Goal: Task Accomplishment & Management: Manage account settings

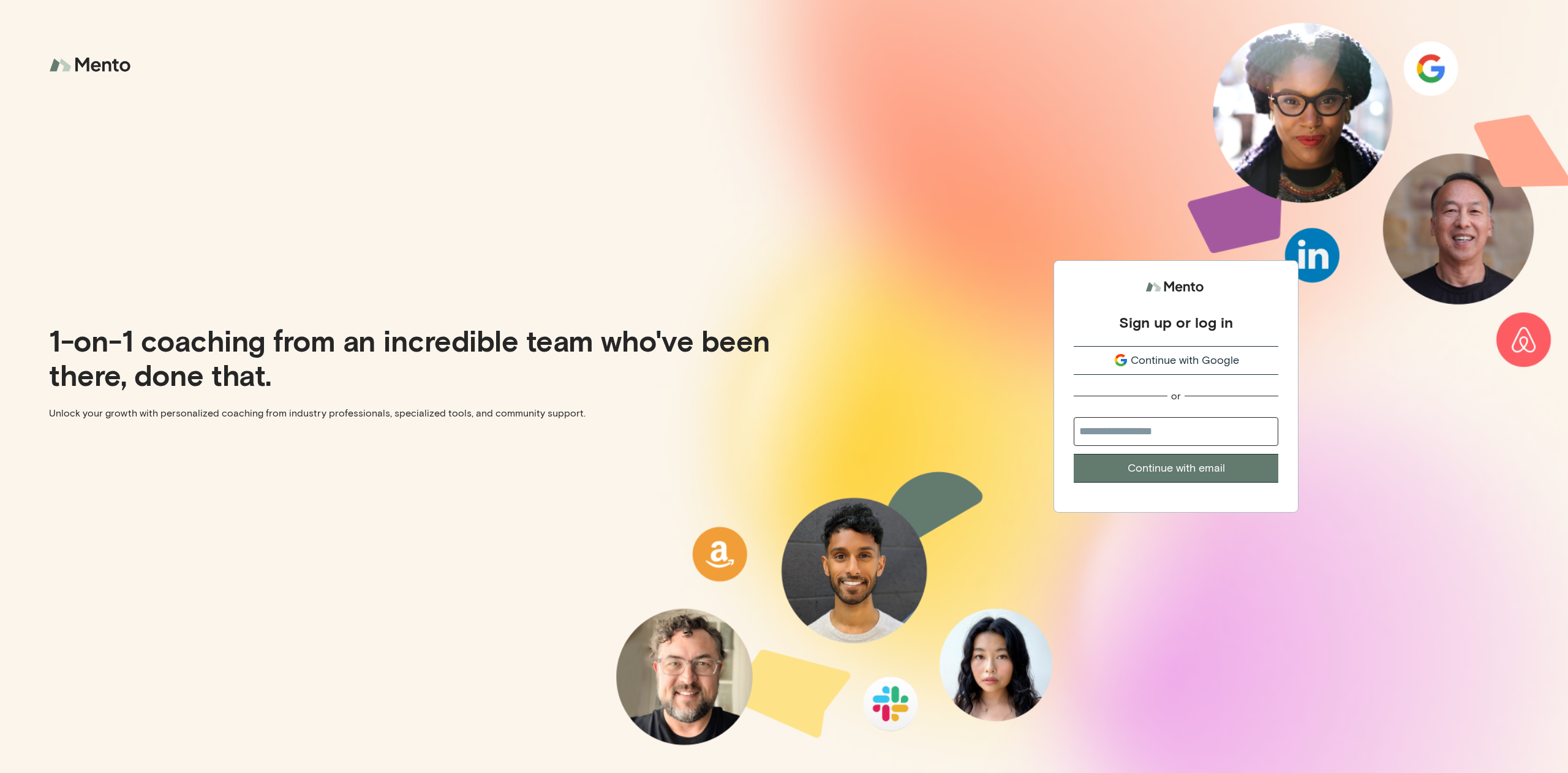
click at [1169, 348] on button "Continue with Google" at bounding box center [1176, 361] width 205 height 29
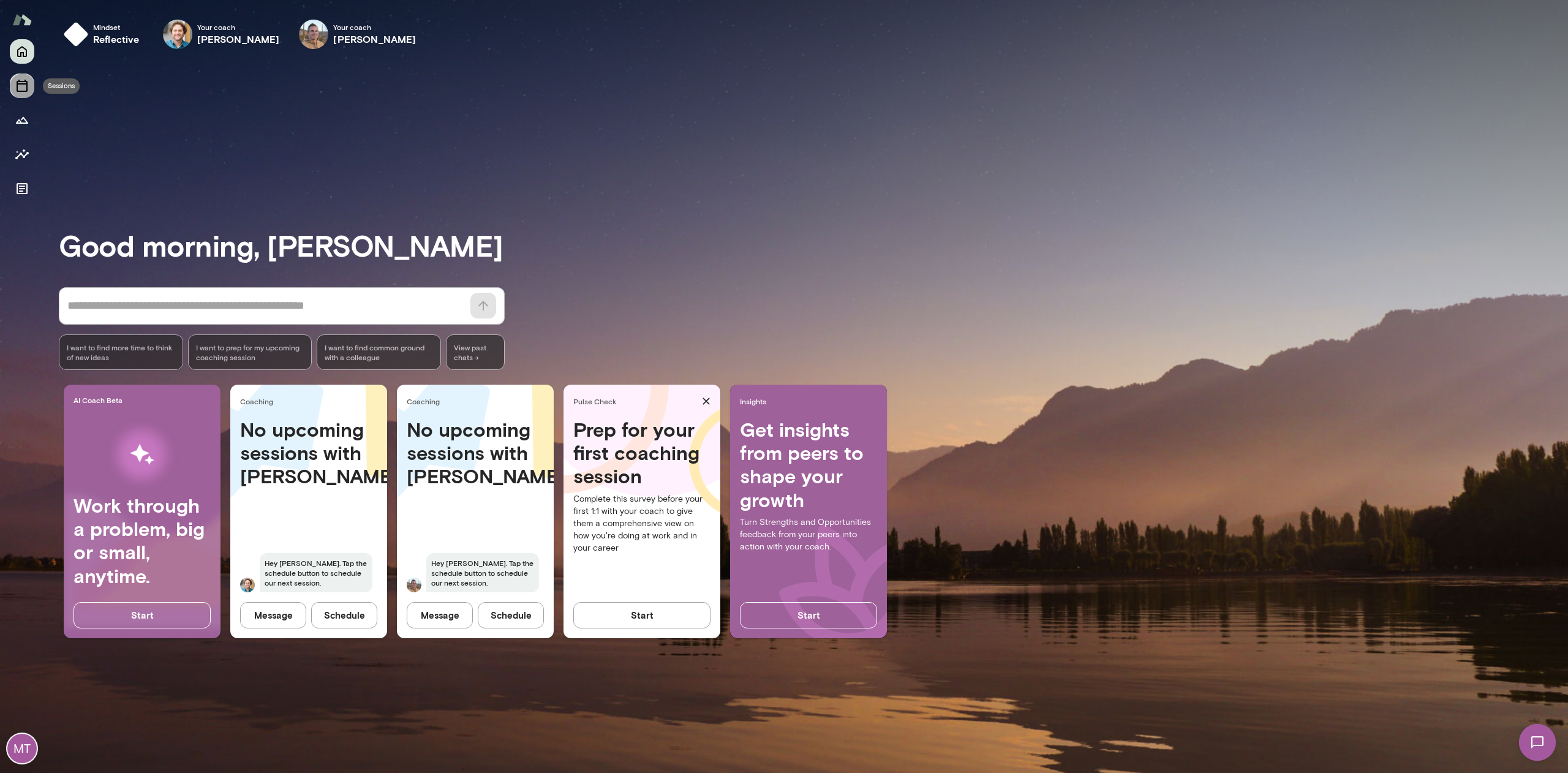
click at [20, 91] on icon "Sessions" at bounding box center [22, 86] width 11 height 12
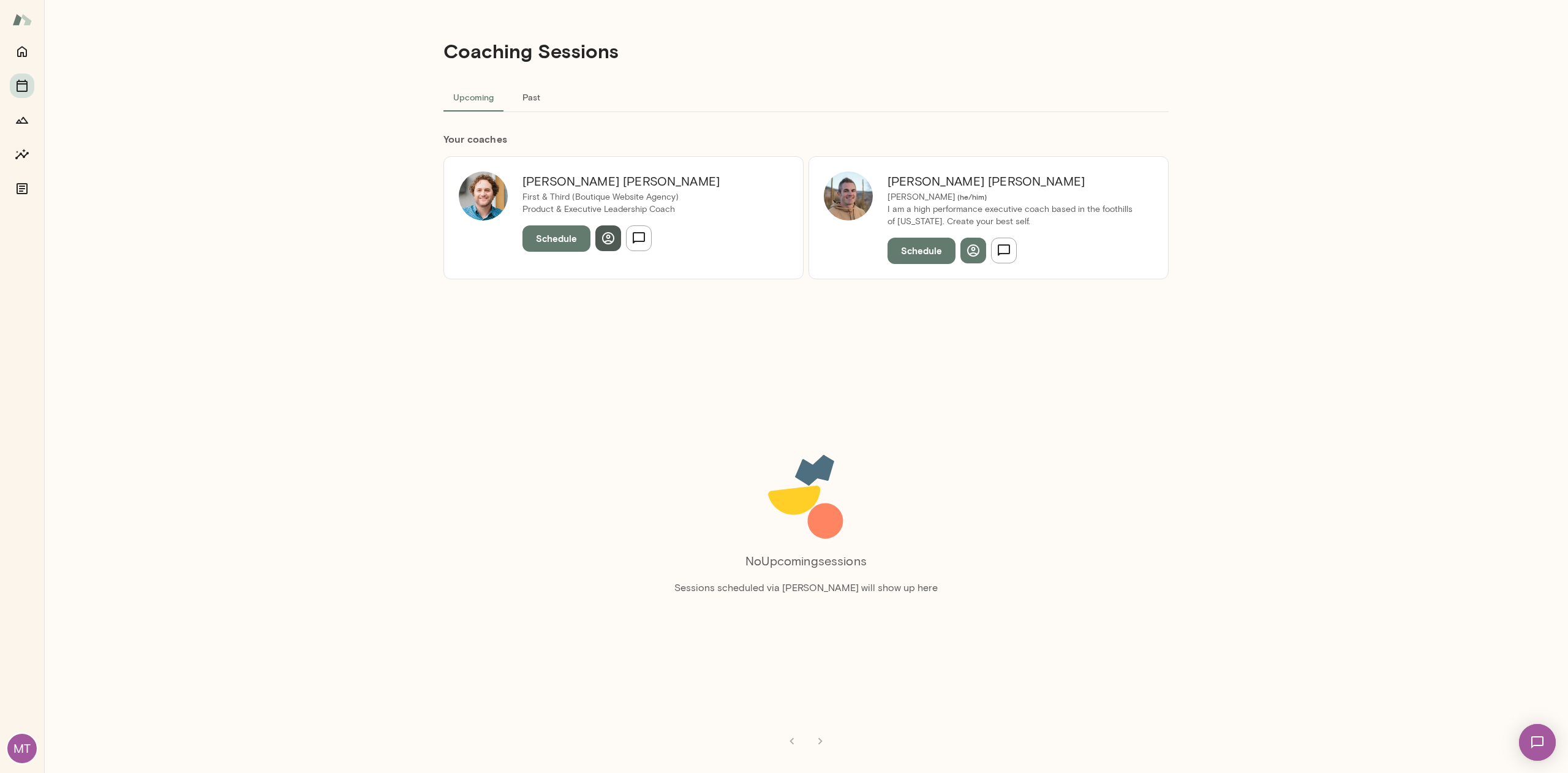
click at [611, 245] on icon "button" at bounding box center [608, 238] width 15 height 15
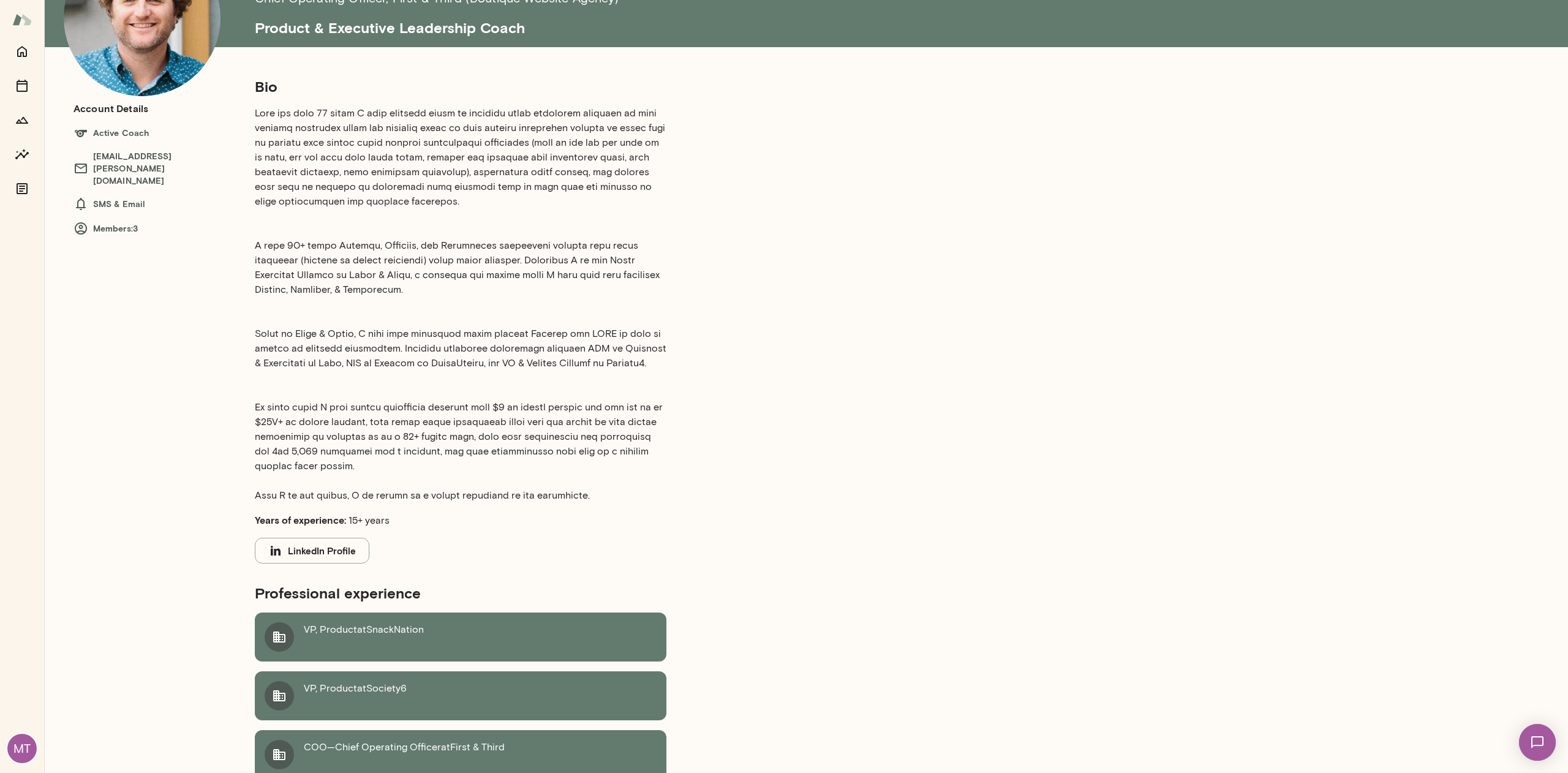
scroll to position [422, 0]
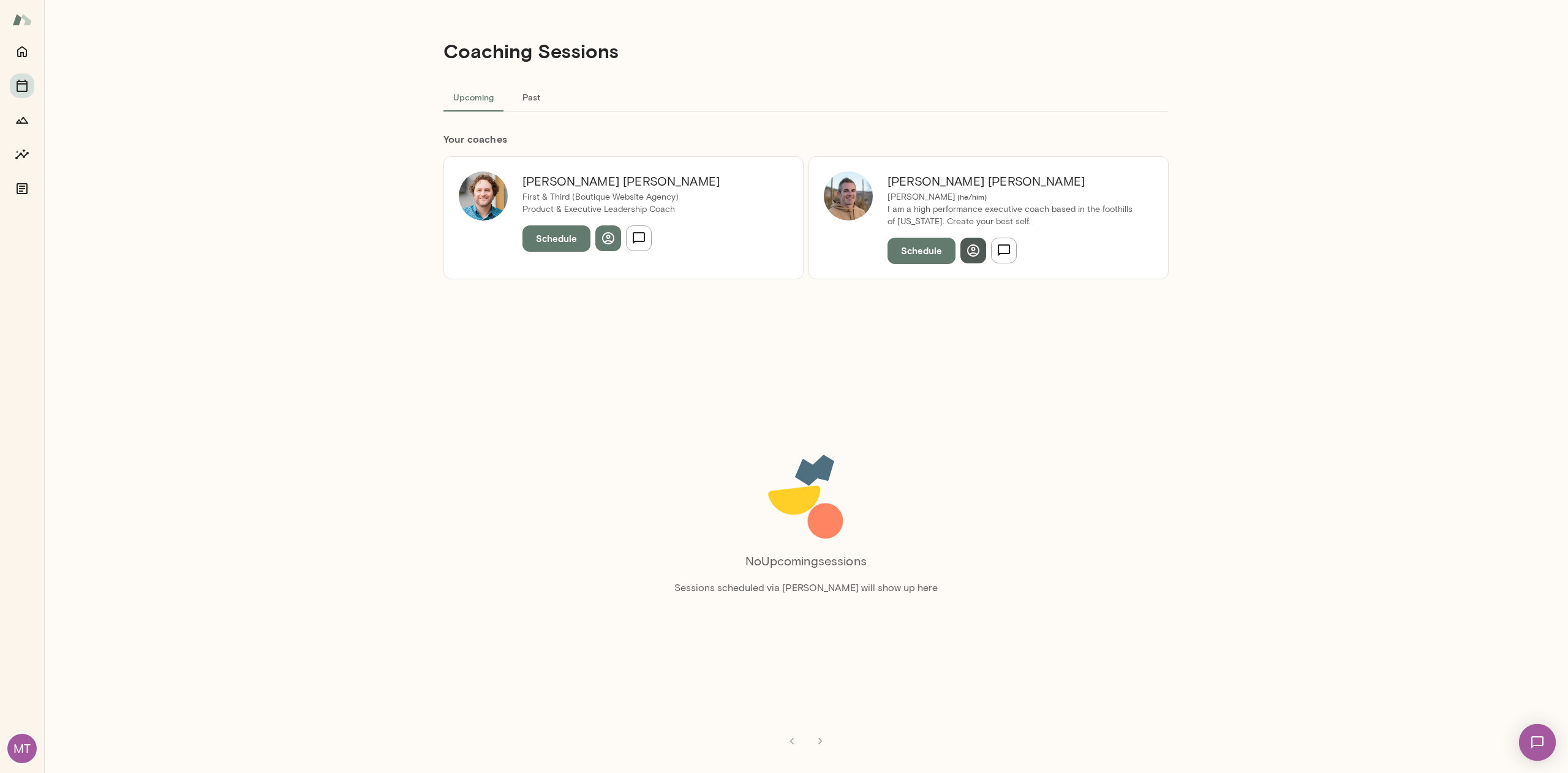
click at [967, 250] on icon "button" at bounding box center [973, 251] width 12 height 12
click at [931, 258] on button "Schedule" at bounding box center [921, 251] width 68 height 26
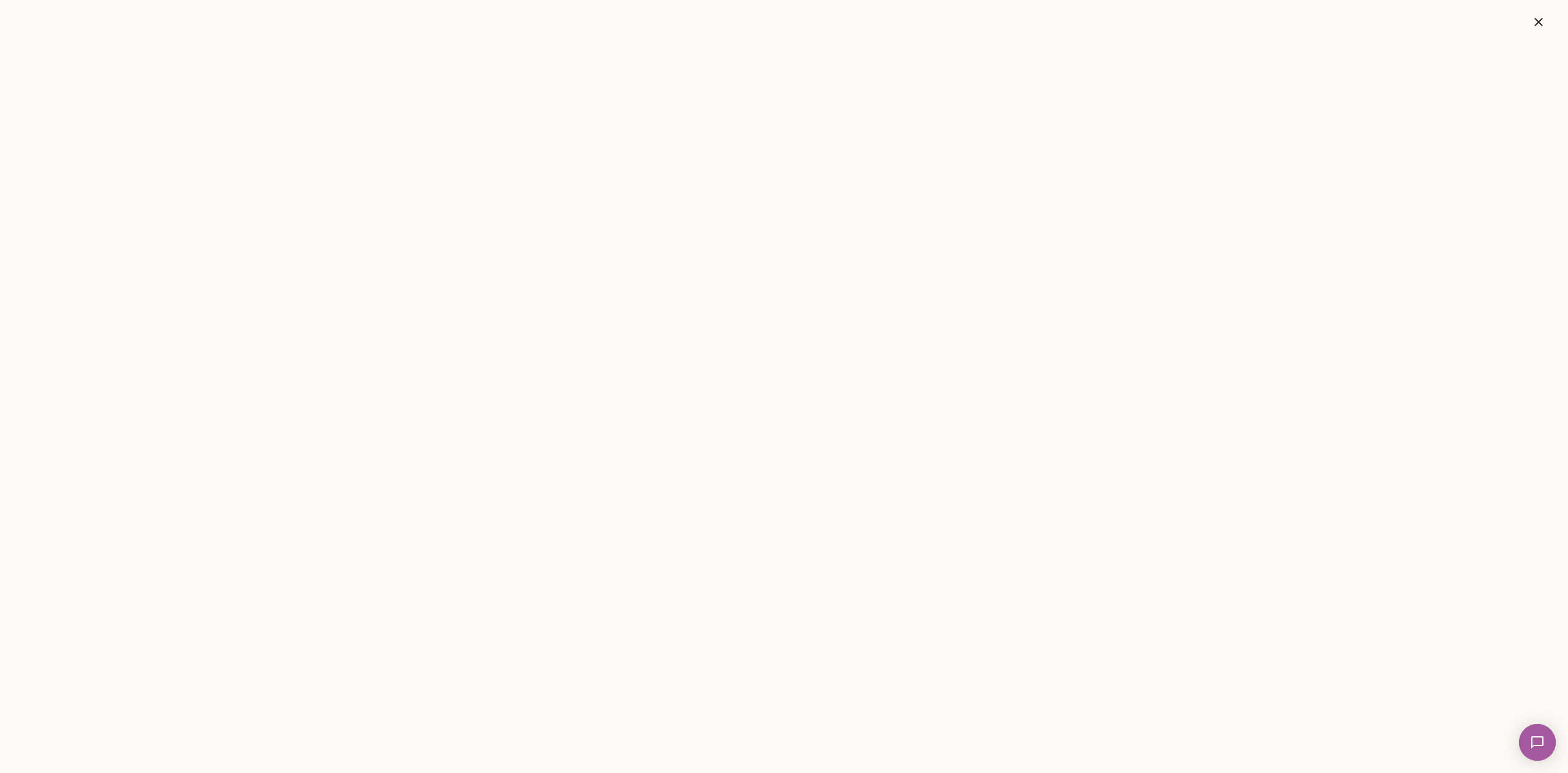
click at [1544, 26] on icon "button" at bounding box center [1538, 21] width 15 height 15
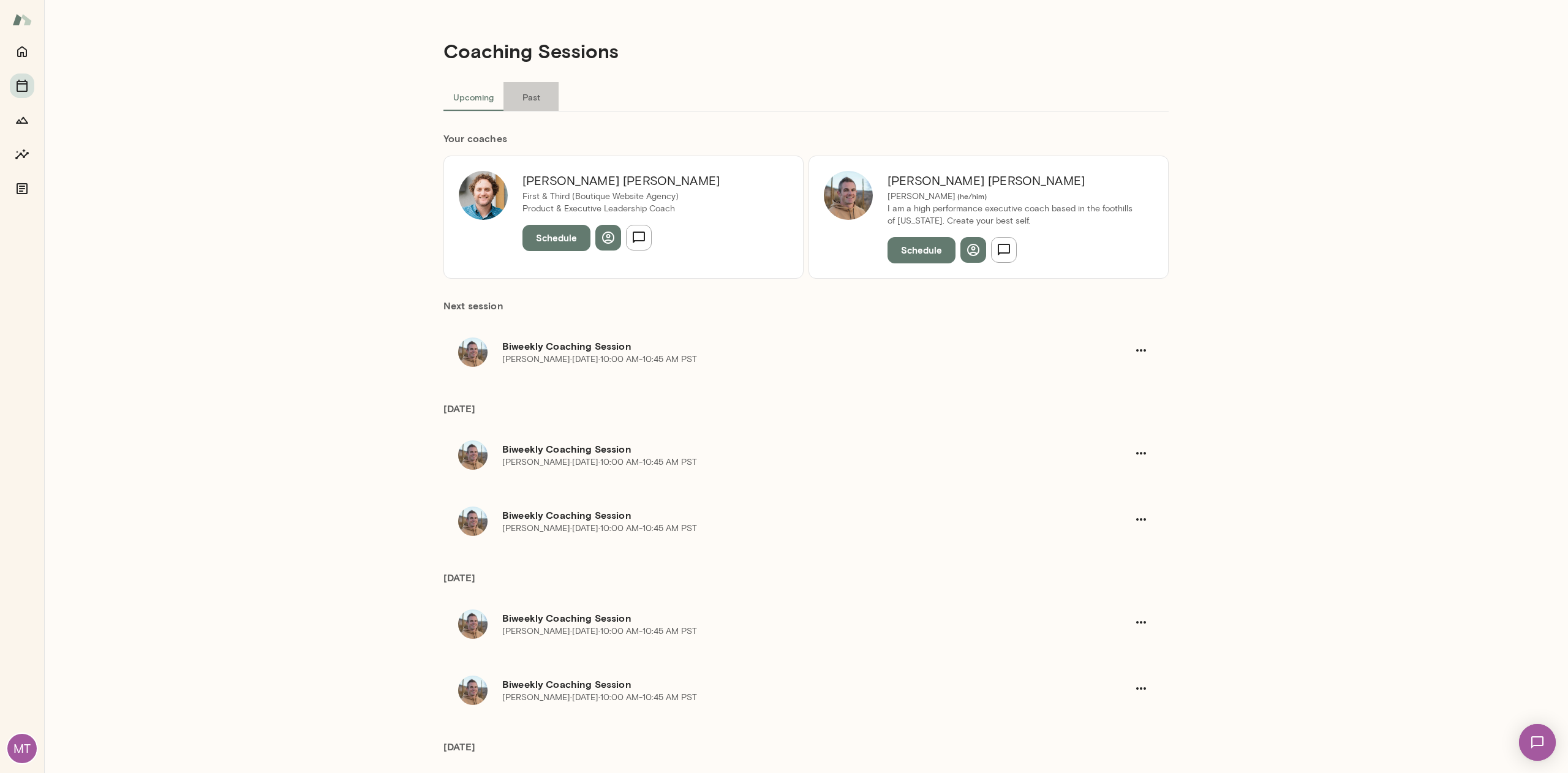
click at [536, 98] on button "Past" at bounding box center [531, 96] width 55 height 29
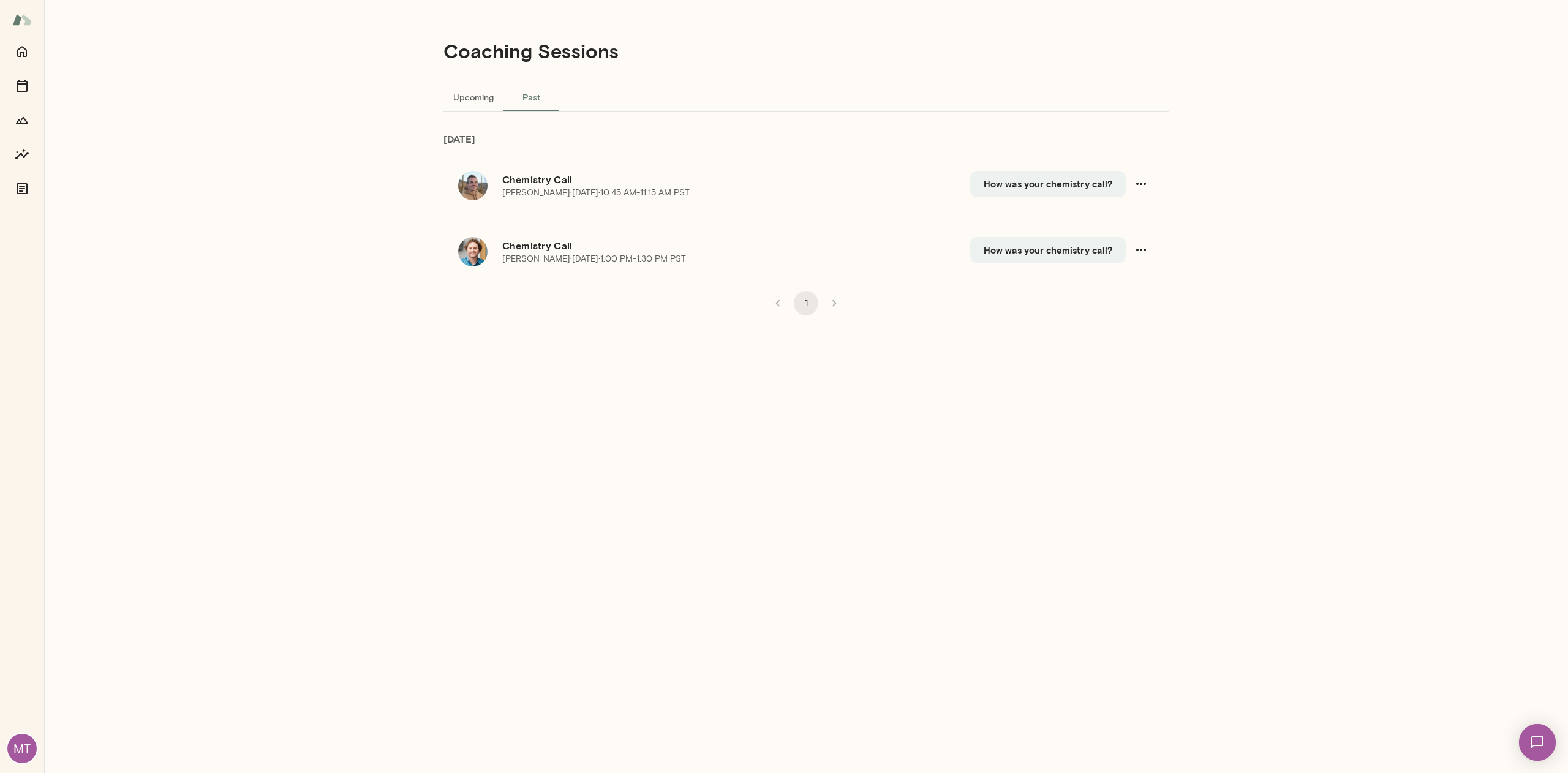
click at [480, 106] on button "Upcoming" at bounding box center [474, 96] width 60 height 29
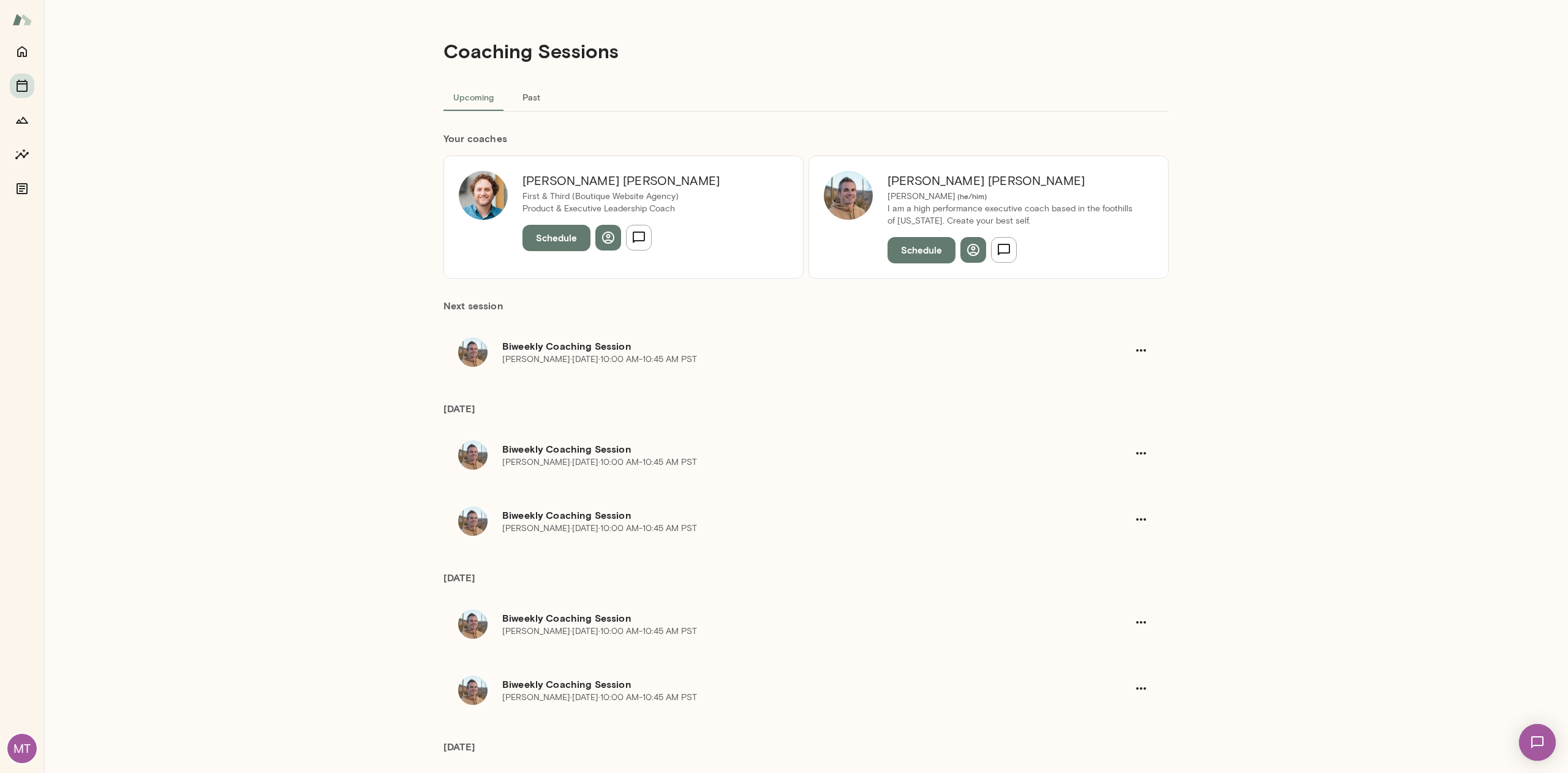
click at [527, 95] on button "Past" at bounding box center [531, 96] width 55 height 29
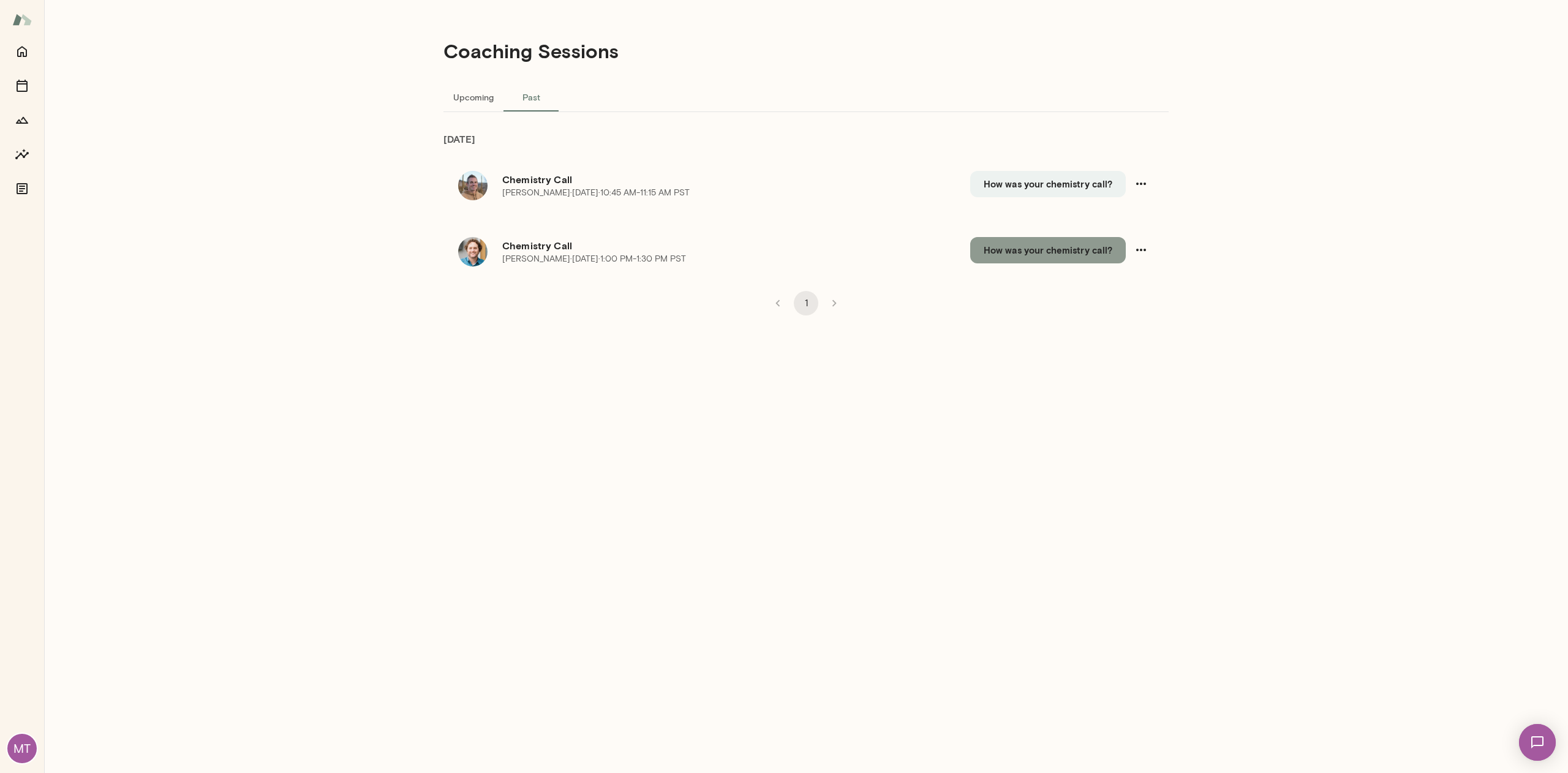
click at [1069, 258] on button "How was your chemistry call?" at bounding box center [1048, 250] width 156 height 26
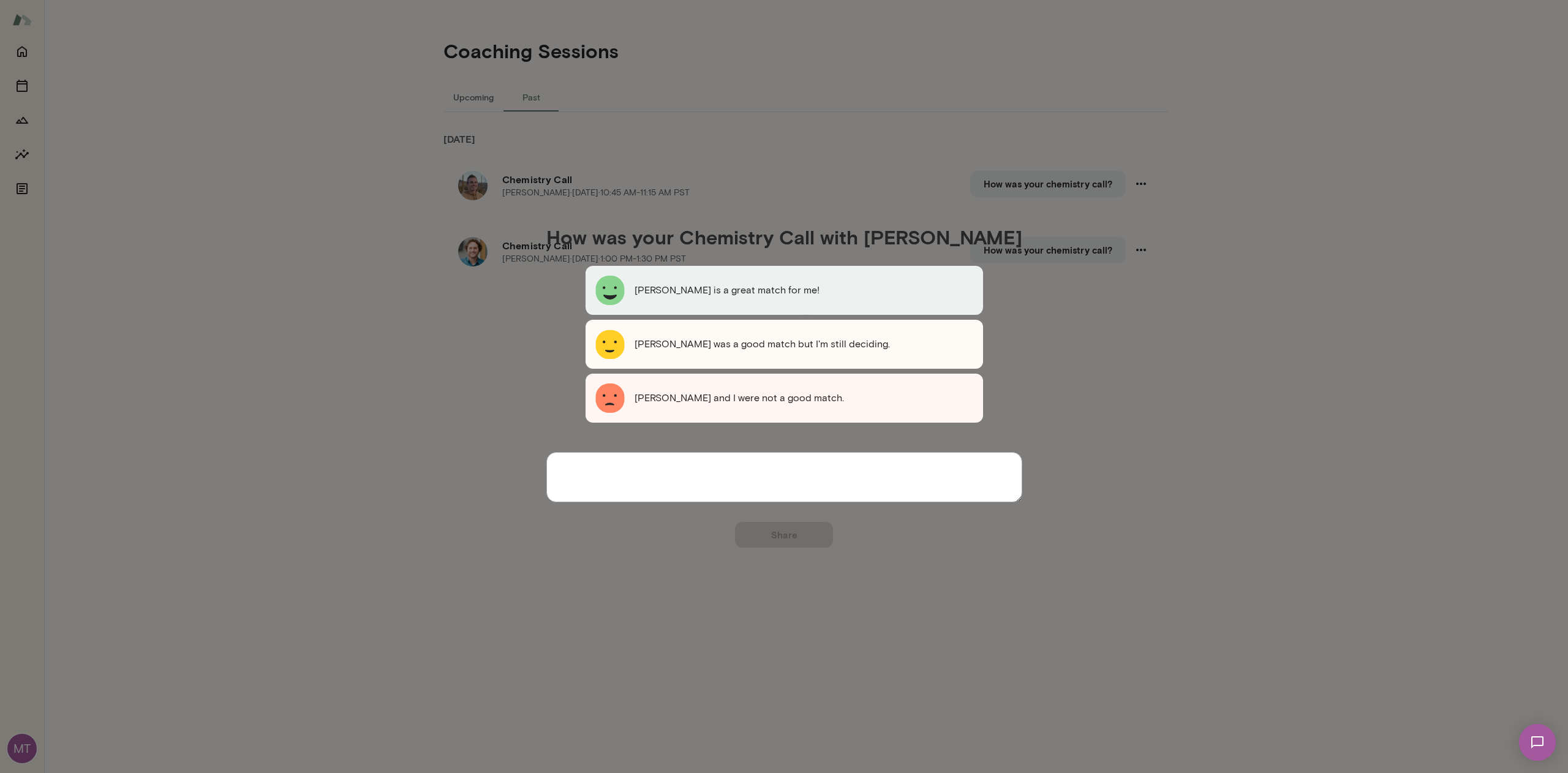
click at [756, 297] on p "[PERSON_NAME] is a great match for me!" at bounding box center [727, 290] width 185 height 15
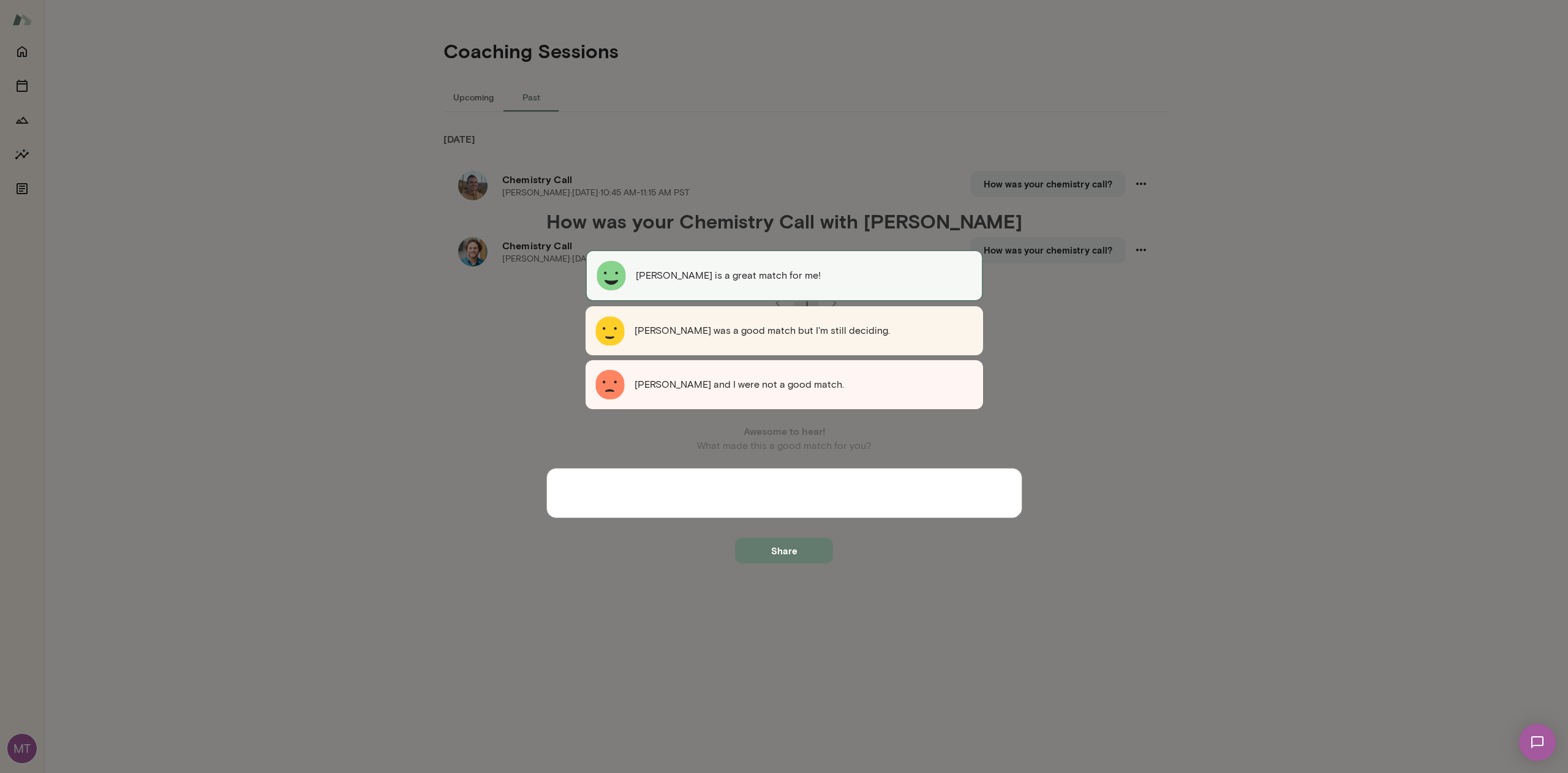
click at [755, 328] on p "[PERSON_NAME] was a good match but I'm still deciding." at bounding box center [762, 330] width 255 height 15
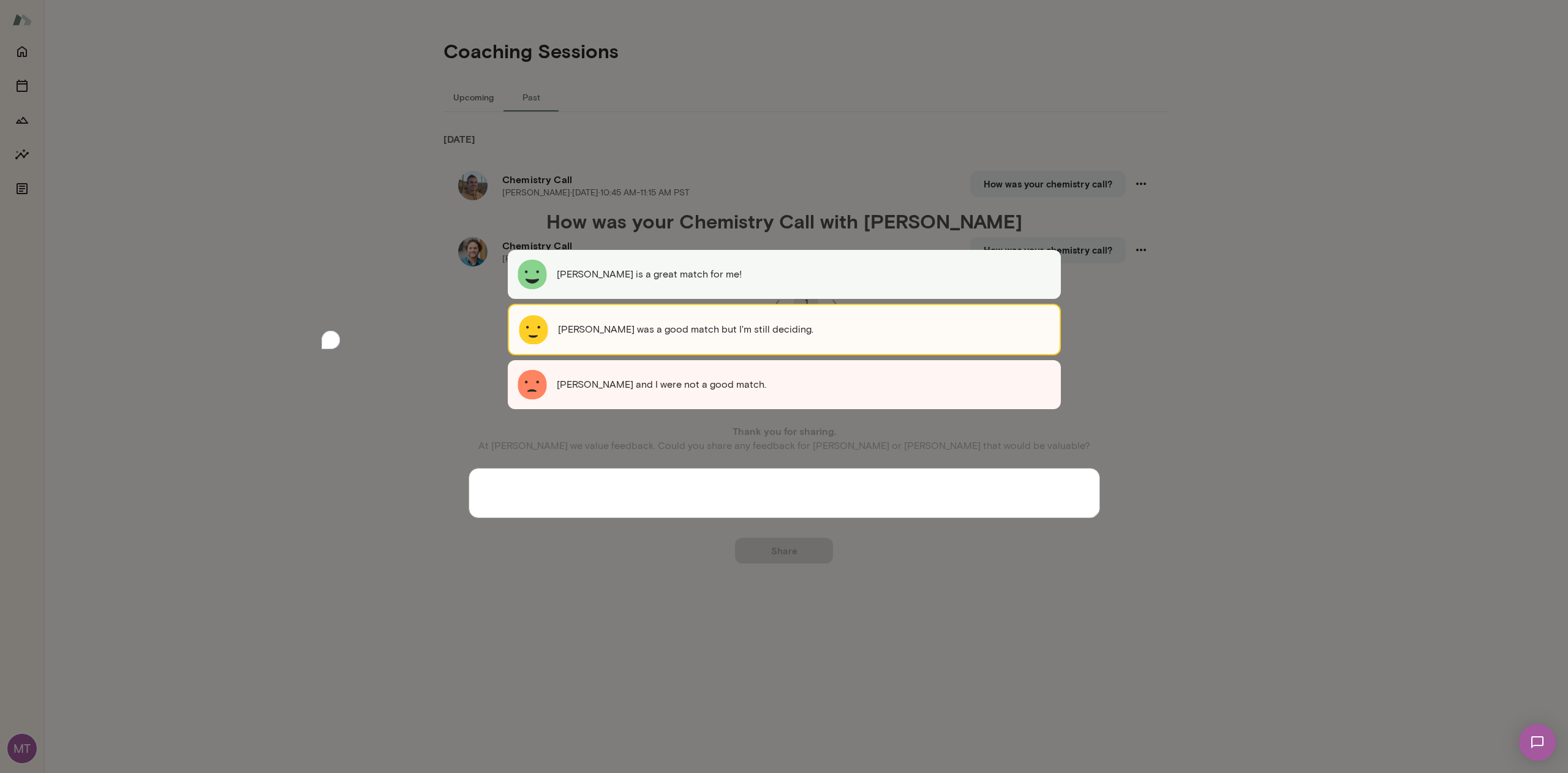
click at [787, 508] on textarea "To enrich screen reader interactions, please activate Accessibility in Grammarl…" at bounding box center [784, 493] width 632 height 50
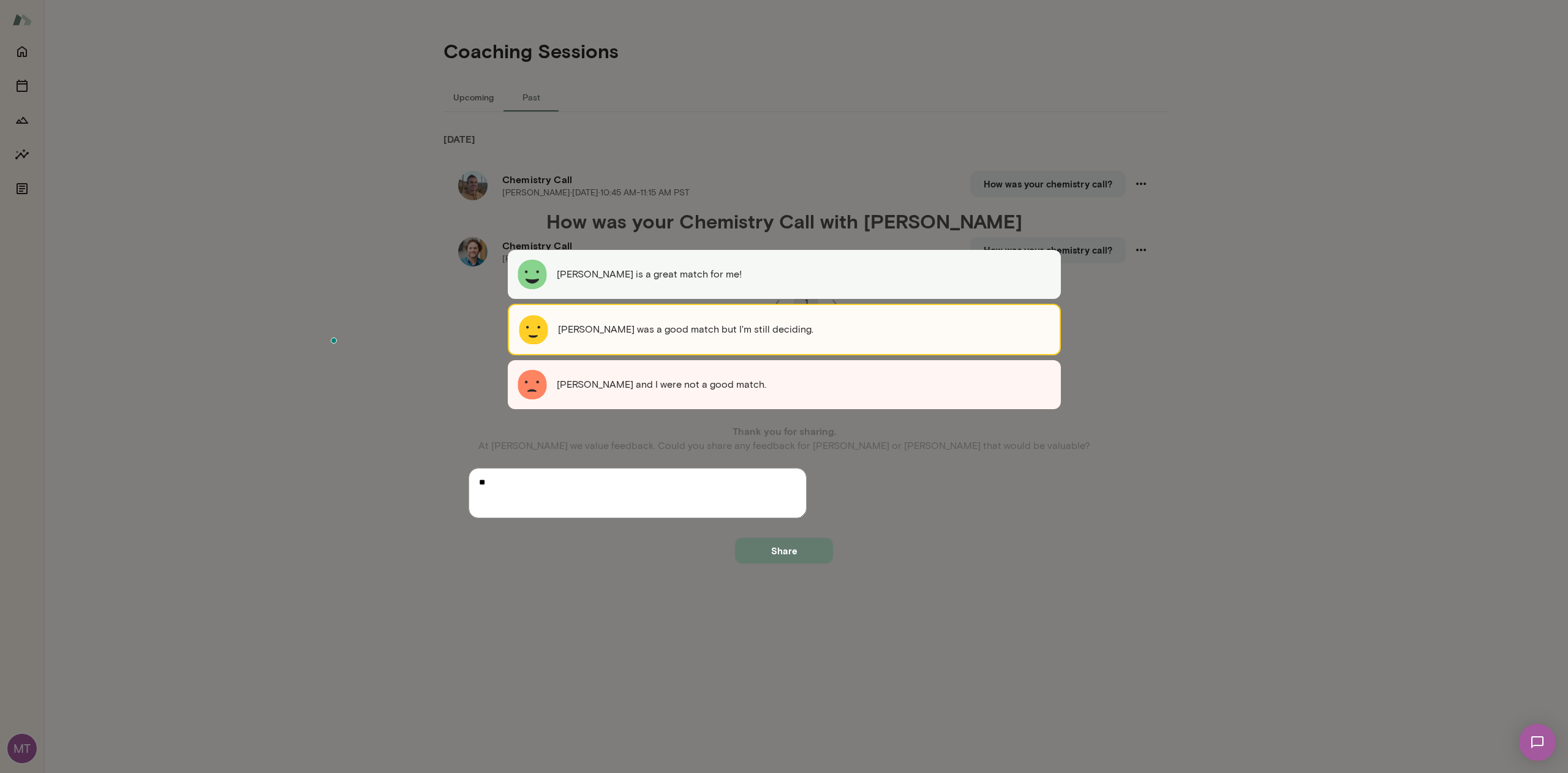
type textarea "*"
type textarea "**********"
click at [792, 564] on button "Share" at bounding box center [784, 551] width 98 height 26
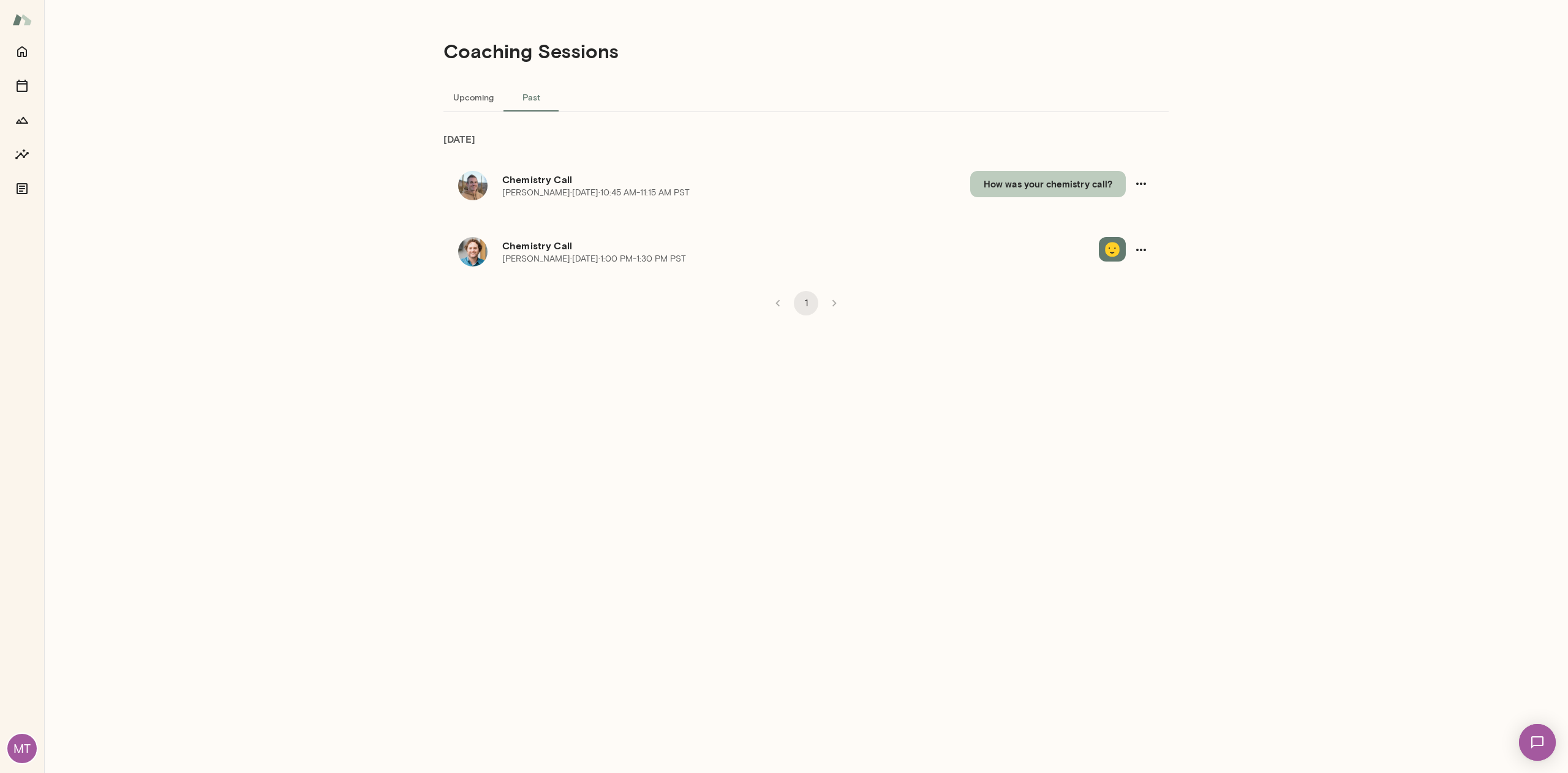
click at [1069, 187] on button "How was your chemistry call?" at bounding box center [1048, 184] width 156 height 26
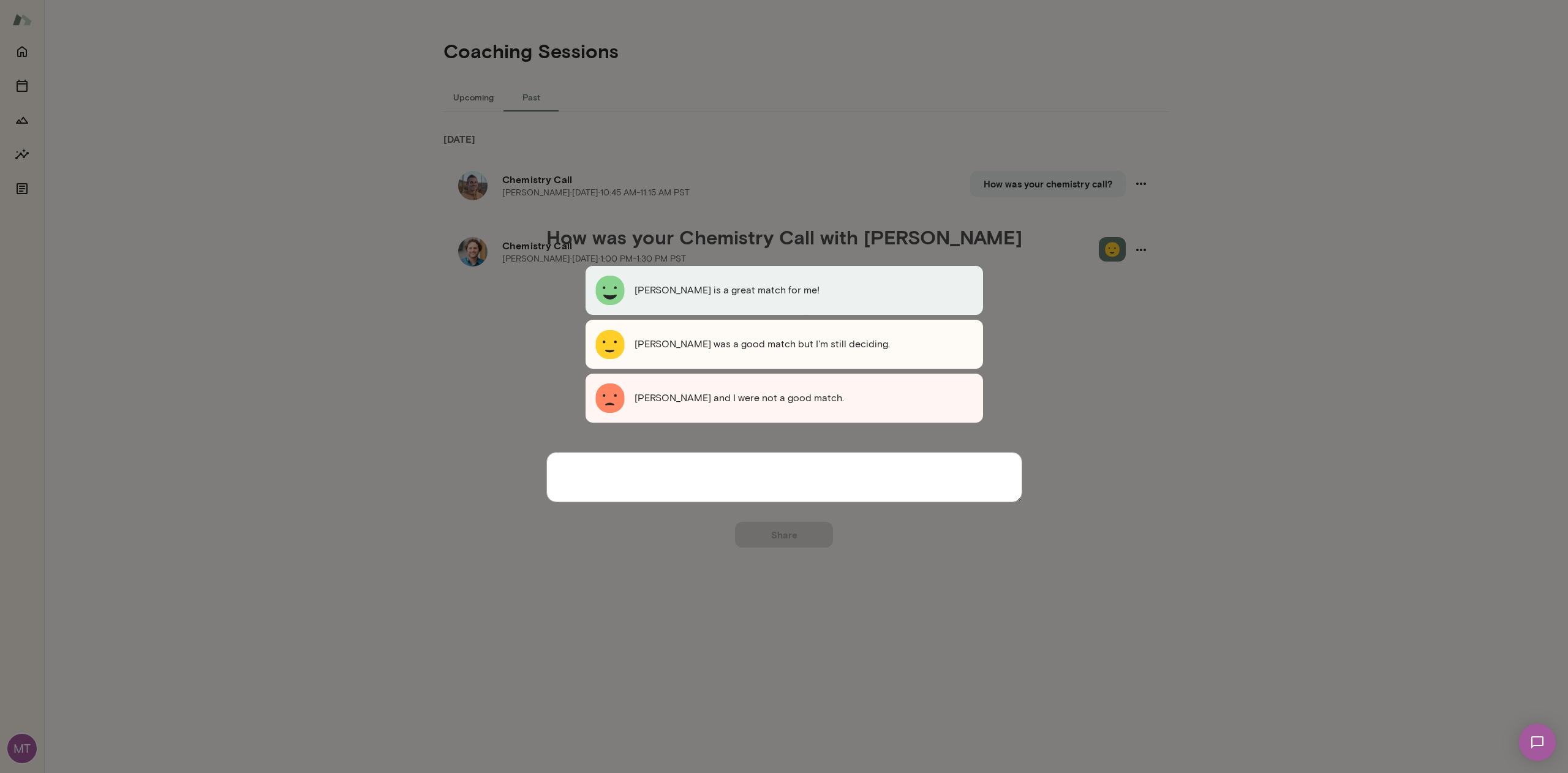
click at [803, 315] on div "[PERSON_NAME] is a great match for me!" at bounding box center [784, 290] width 398 height 49
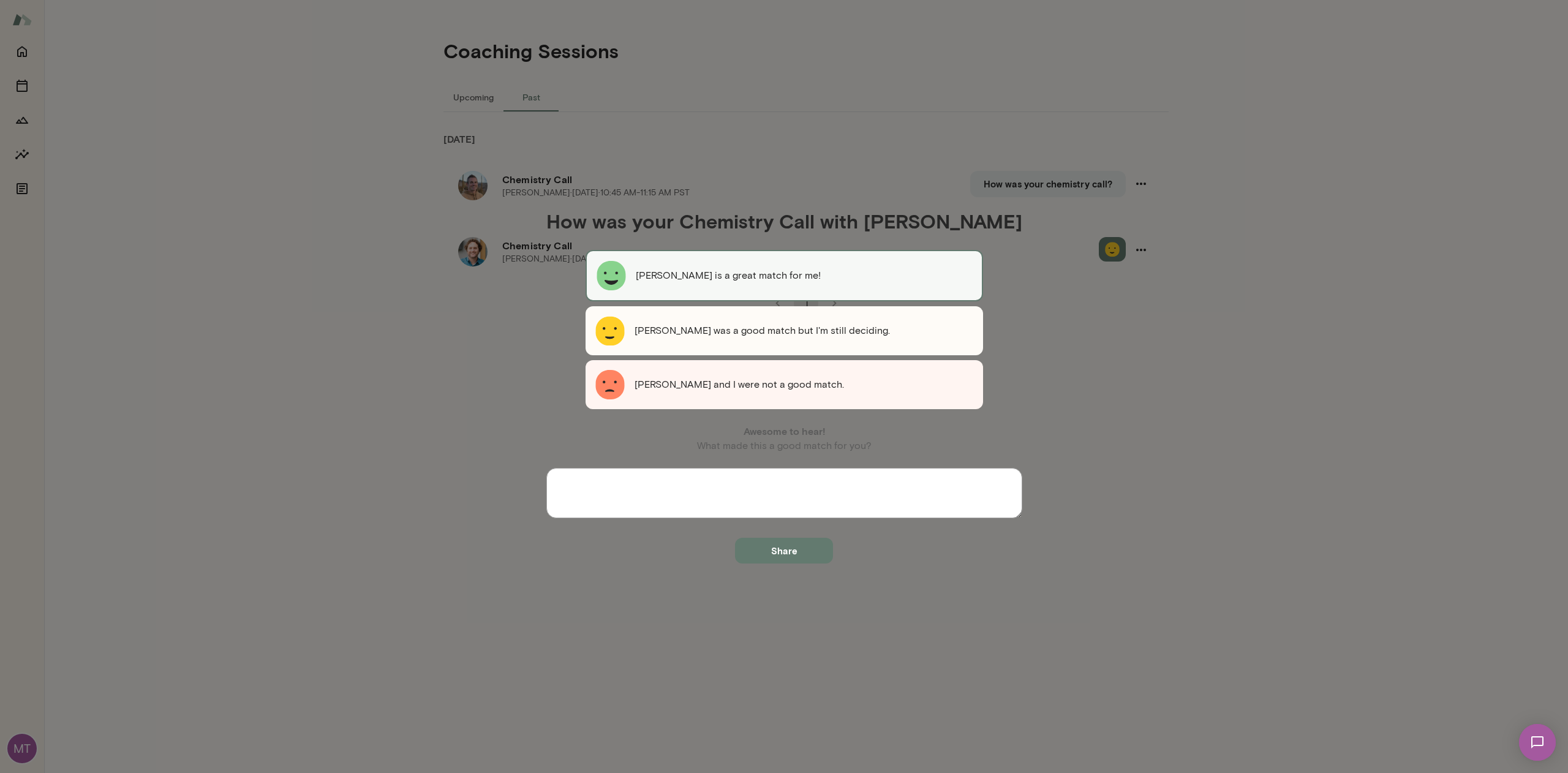
click at [787, 555] on button "Share" at bounding box center [784, 551] width 98 height 26
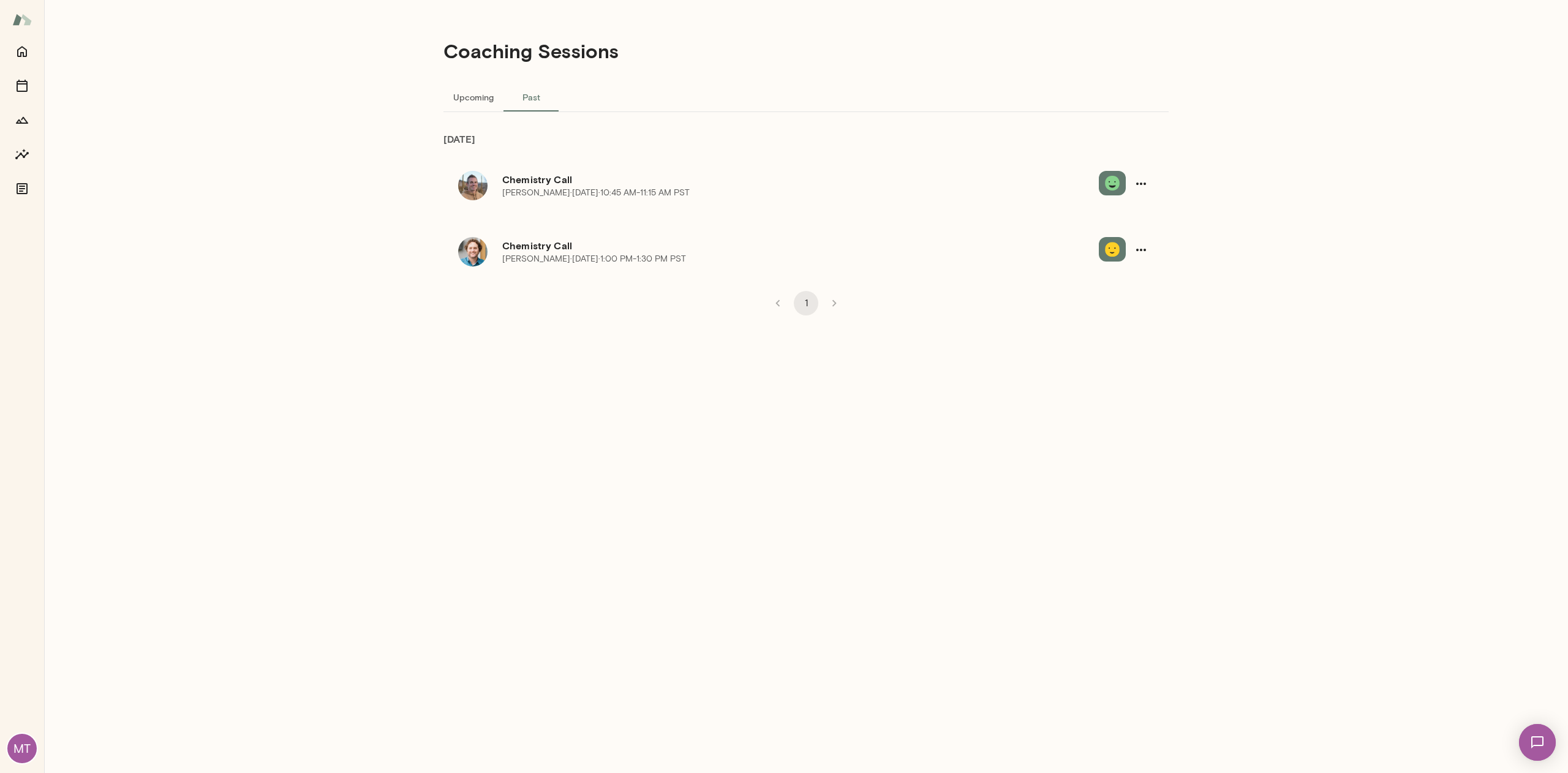
click at [481, 102] on button "Upcoming" at bounding box center [474, 96] width 60 height 29
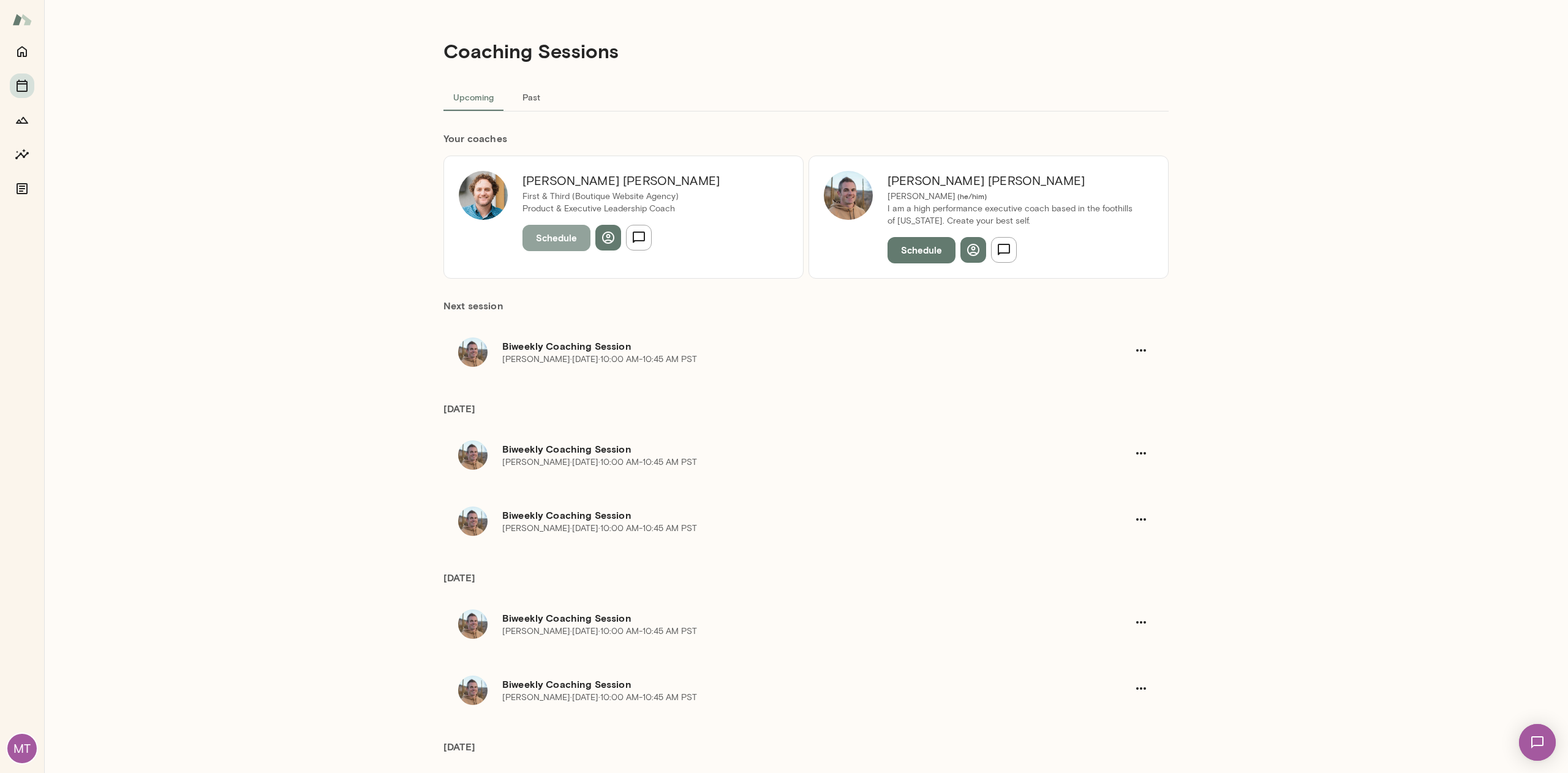
click at [554, 242] on button "Schedule" at bounding box center [556, 238] width 68 height 26
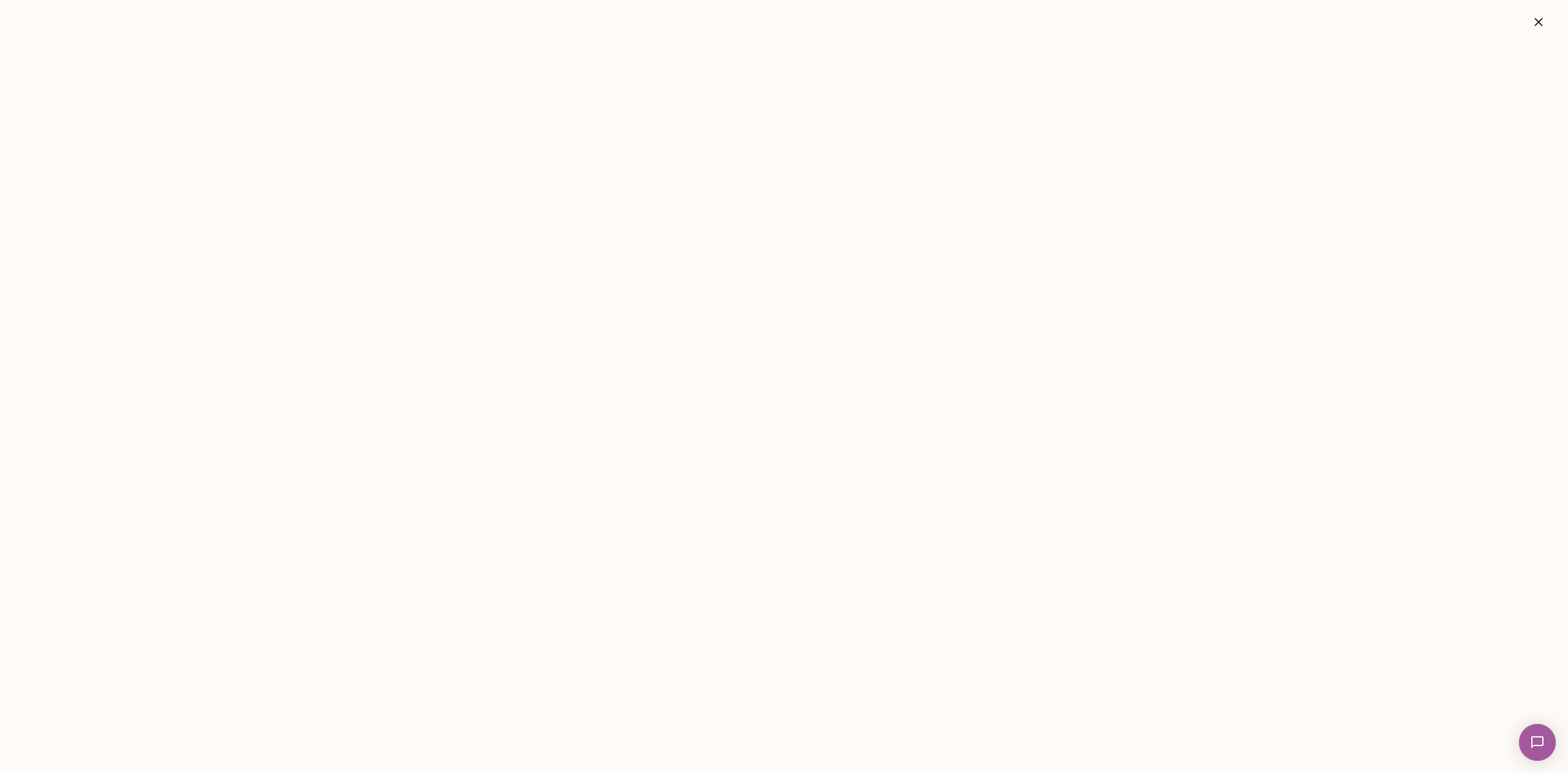
click at [1537, 23] on icon "button" at bounding box center [1538, 21] width 15 height 15
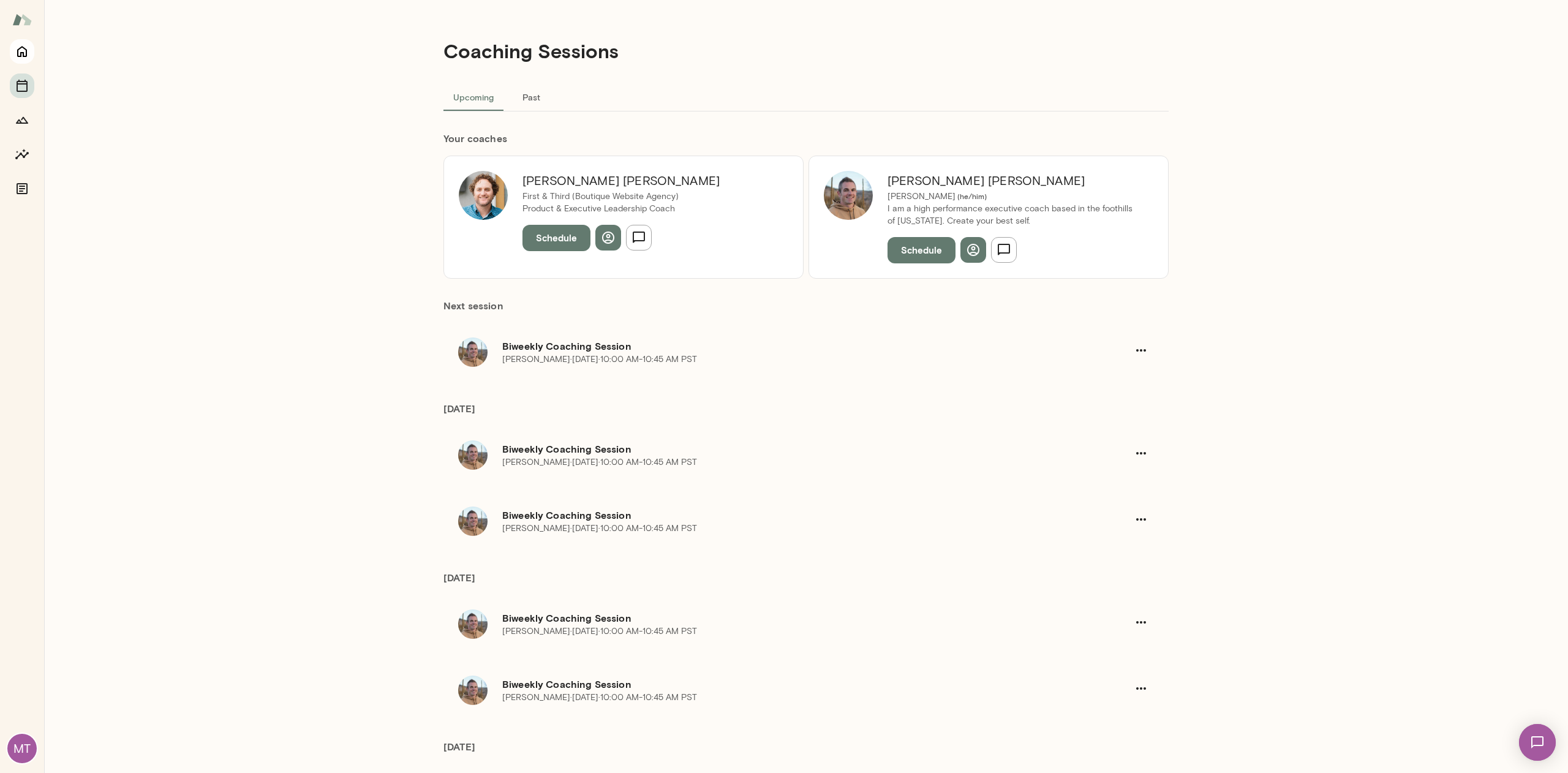
click at [20, 57] on icon "Home" at bounding box center [21, 51] width 15 height 15
